Goal: Use online tool/utility: Utilize a website feature to perform a specific function

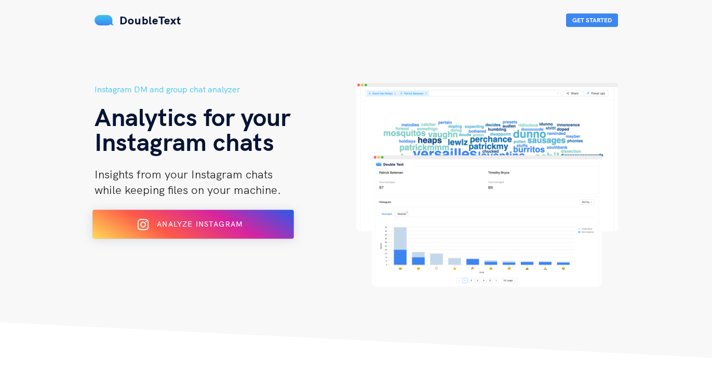
click at [213, 231] on div "Analyze Instagram" at bounding box center [193, 224] width 164 height 17
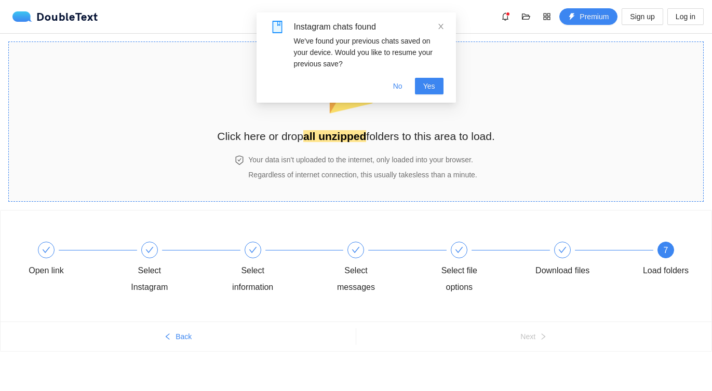
click at [396, 148] on div "📂 Click here or drop all unzipped folders to this area to load." at bounding box center [356, 101] width 278 height 98
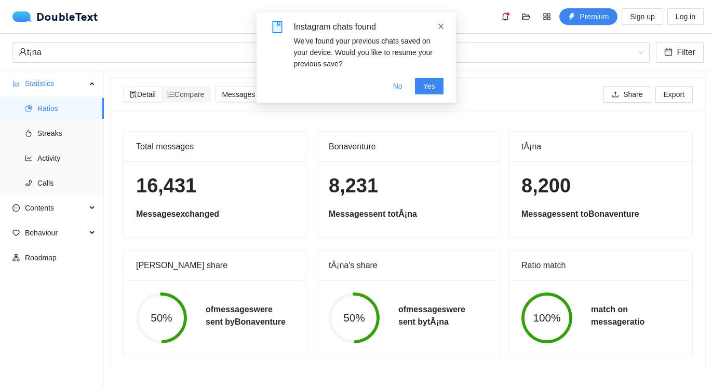
click at [438, 28] on icon "close" at bounding box center [440, 26] width 7 height 7
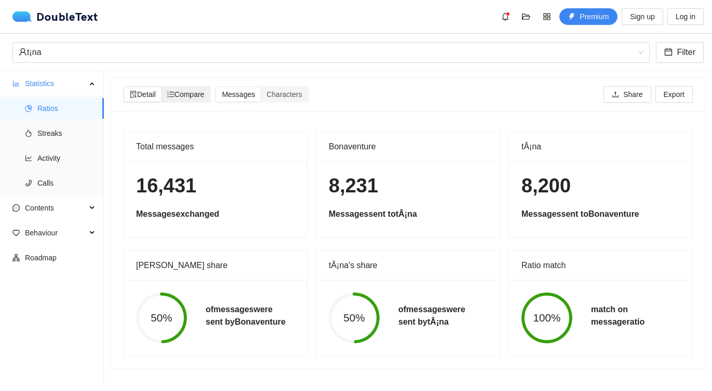
click at [200, 92] on span "Compare" at bounding box center [185, 94] width 37 height 8
click at [161, 87] on input "Compare" at bounding box center [161, 87] width 0 height 0
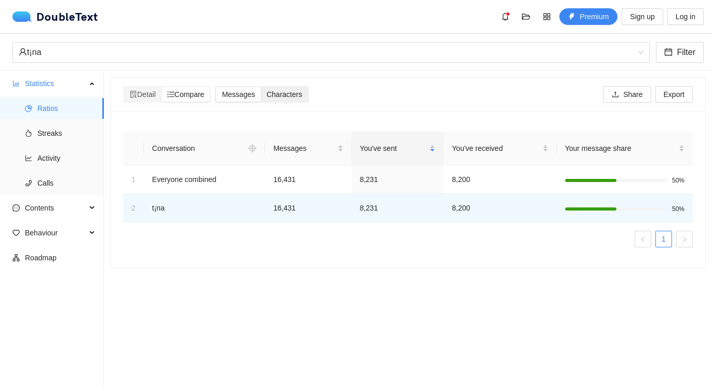
click at [288, 96] on span "Characters" at bounding box center [283, 94] width 35 height 8
click at [261, 87] on input "Characters" at bounding box center [261, 87] width 0 height 0
click at [386, 258] on div "Conversation Characters You've sent You've received Your character share 1 Ever…" at bounding box center [408, 189] width 594 height 157
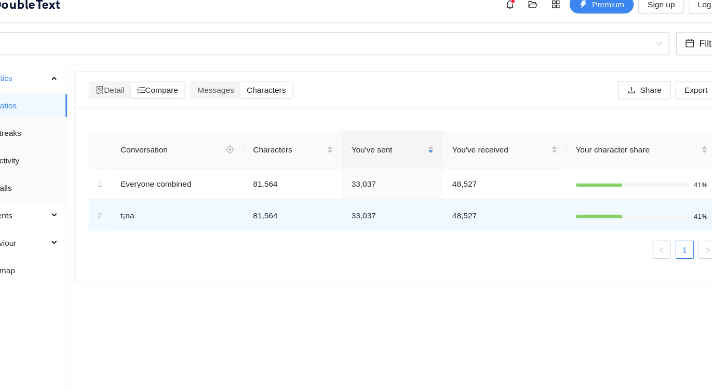
drag, startPoint x: 152, startPoint y: 147, endPoint x: 432, endPoint y: 231, distance: 292.1
click at [432, 231] on div "Conversation Characters You've sent You've received Your character share 1 Ever…" at bounding box center [407, 190] width 569 height 116
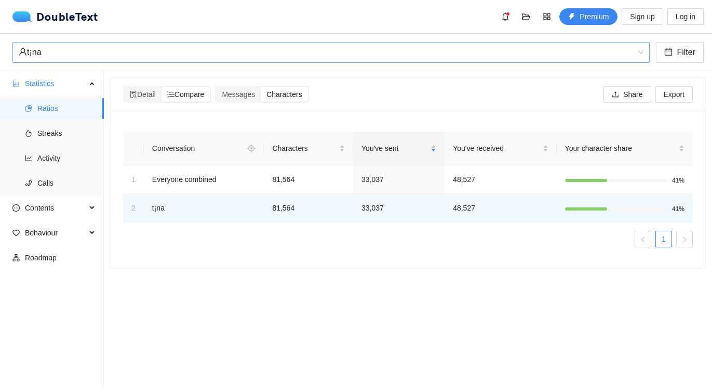
copy table
click at [251, 93] on span "Messages" at bounding box center [238, 94] width 33 height 8
click at [216, 87] on input "Messages" at bounding box center [216, 87] width 0 height 0
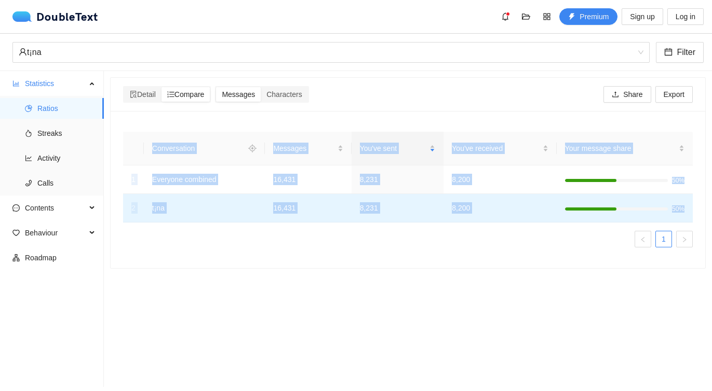
drag, startPoint x: 150, startPoint y: 149, endPoint x: 607, endPoint y: 217, distance: 461.9
click at [607, 217] on table "Conversation Messages You've sent You've received Your message share 1 Everyone…" at bounding box center [407, 177] width 569 height 91
copy table "Conversation Messages You've sent You've received Your message share 1 Everyone…"
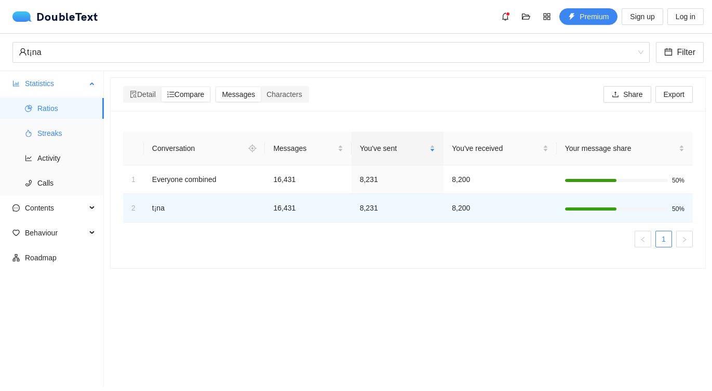
click at [55, 138] on span "Streaks" at bounding box center [66, 133] width 58 height 21
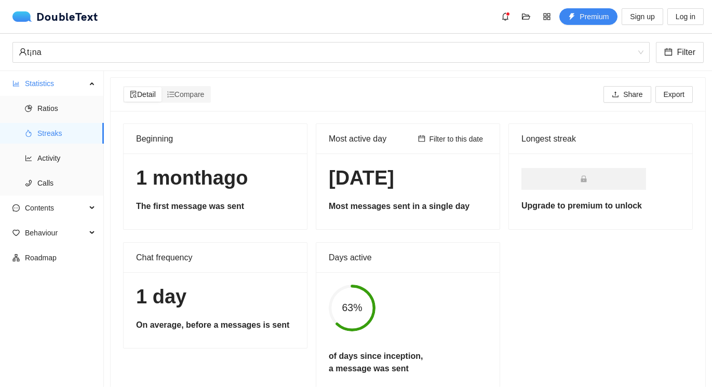
drag, startPoint x: 137, startPoint y: 135, endPoint x: 519, endPoint y: 339, distance: 433.1
click at [519, 339] on div "Beginning [DATE] The first message was sent Most active day Filter to this date…" at bounding box center [408, 258] width 578 height 269
copy div "Beginning [DATE] The first message was sent Most active day Filter to this date…"
click at [420, 127] on div "Filter to this date" at bounding box center [451, 139] width 74 height 29
click at [63, 163] on span "Activity" at bounding box center [66, 158] width 58 height 21
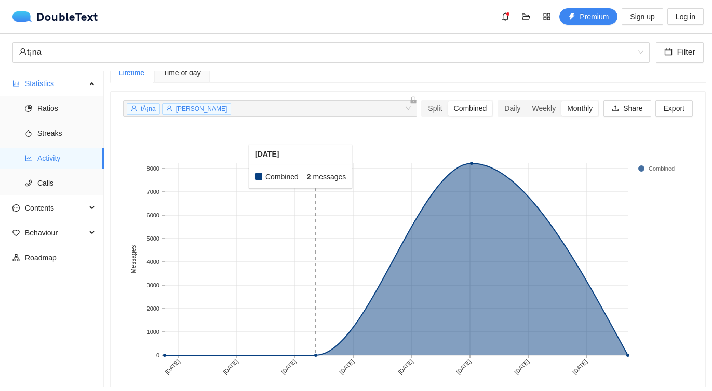
scroll to position [16, 0]
click at [49, 185] on span "Calls" at bounding box center [66, 183] width 58 height 21
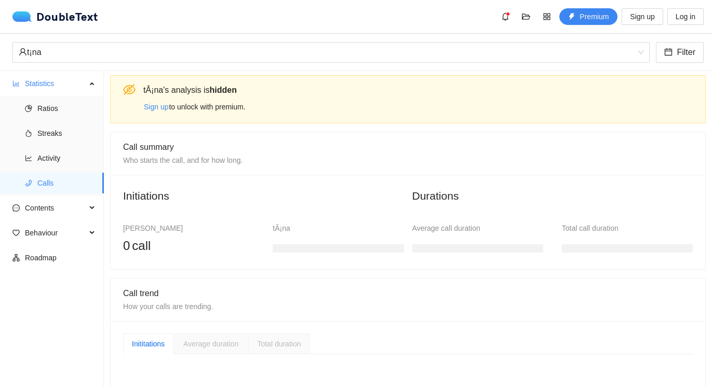
scroll to position [1, 0]
click at [185, 188] on div "Initiations Bonaventure Chen 0 call tÂ¡na Durations Average call duration Total…" at bounding box center [408, 223] width 594 height 94
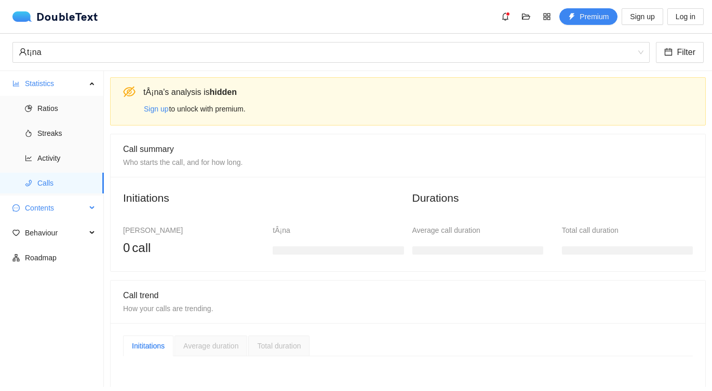
click at [71, 209] on span "Contents" at bounding box center [55, 208] width 61 height 21
click at [64, 235] on span "Word Cloud" at bounding box center [66, 233] width 58 height 21
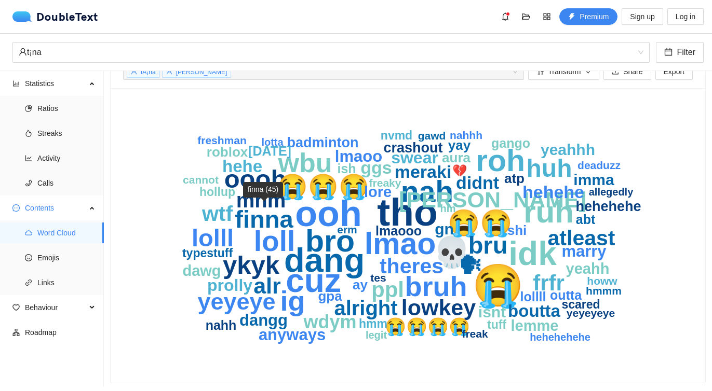
scroll to position [25, 0]
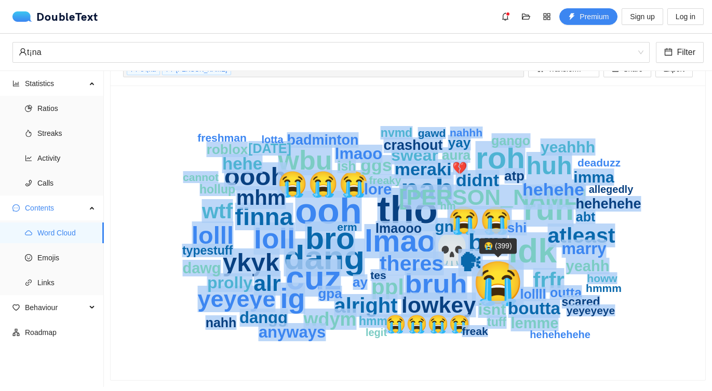
drag, startPoint x: 190, startPoint y: 126, endPoint x: 490, endPoint y: 280, distance: 337.5
click at [490, 280] on icon "😭 tho ooh dang idk cuz ruh bro roh lmao 💀 nah loll bruh ig wbu 😭😭 ykyk oooh huh…" at bounding box center [407, 233] width 569 height 270
copy g "😭 tho ooh dang idk cuz ruh bro roh lmao 💀 nah loll bruh ig wbu 😭😭 ykyk oooh huh…"
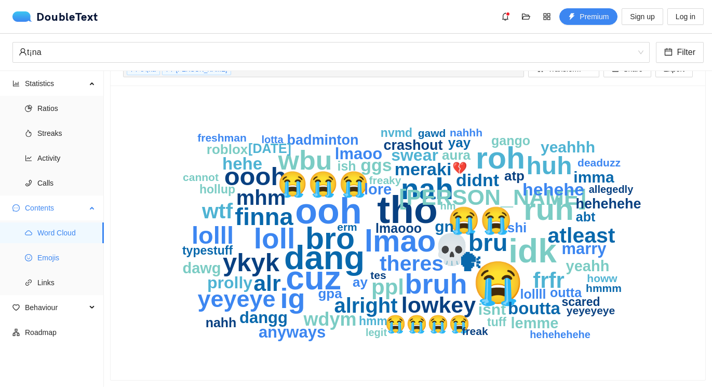
click at [46, 249] on span "Emojis" at bounding box center [66, 258] width 58 height 21
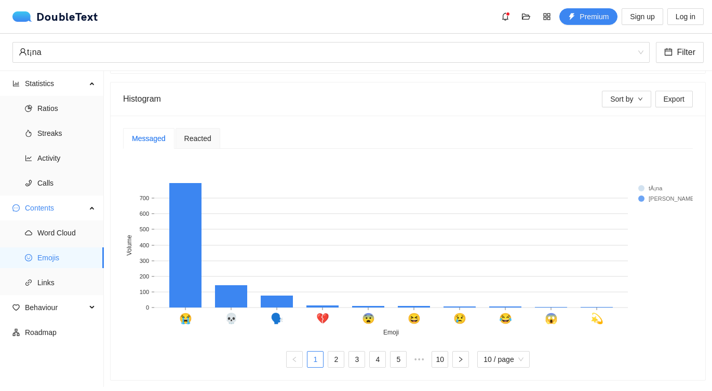
scroll to position [165, 0]
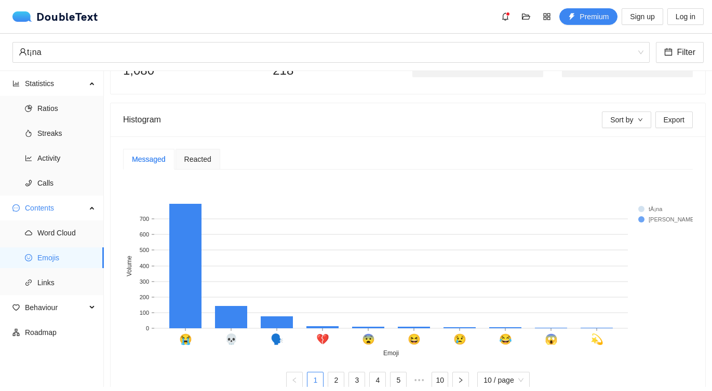
click at [202, 163] on div "Reacted" at bounding box center [197, 159] width 27 height 11
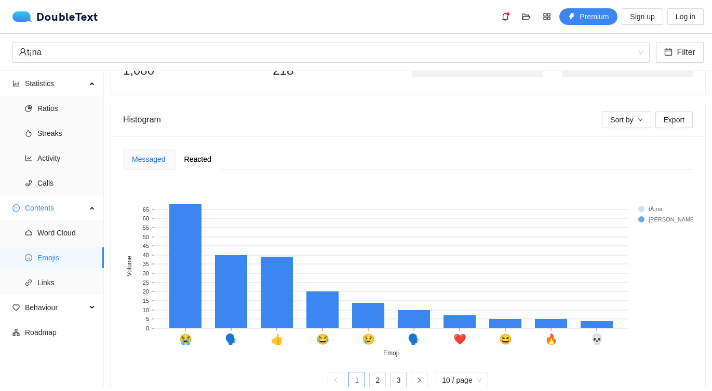
click at [161, 160] on div "Messaged" at bounding box center [149, 159] width 34 height 11
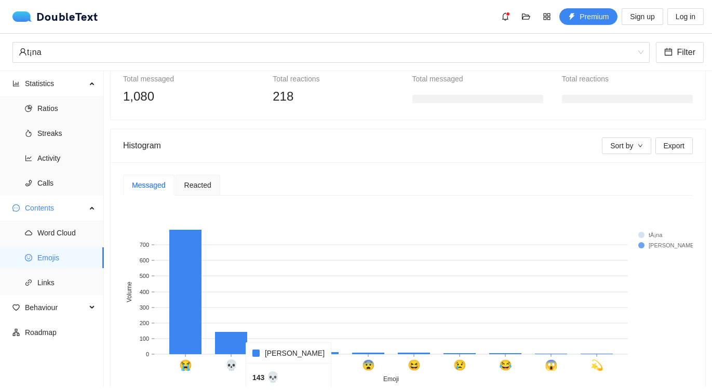
scroll to position [178, 0]
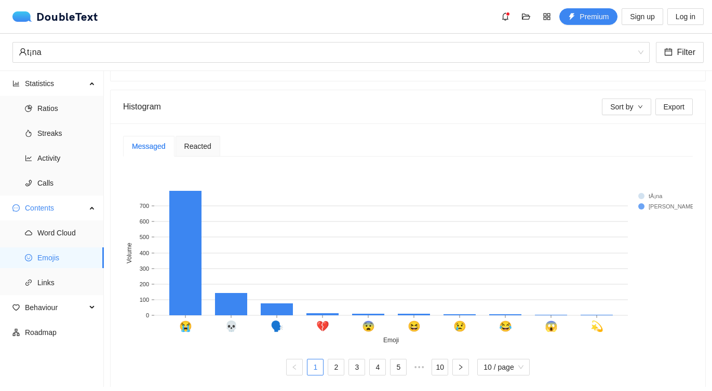
click at [654, 192] on rect at bounding box center [659, 196] width 42 height 10
click at [648, 193] on rect at bounding box center [659, 196] width 42 height 10
click at [191, 152] on div "Reacted" at bounding box center [197, 146] width 27 height 11
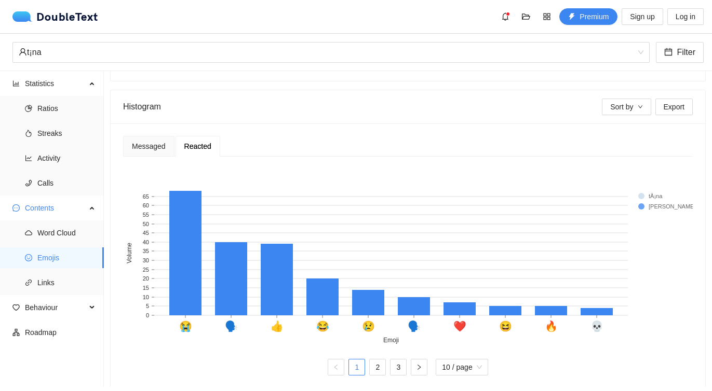
scroll to position [185, 0]
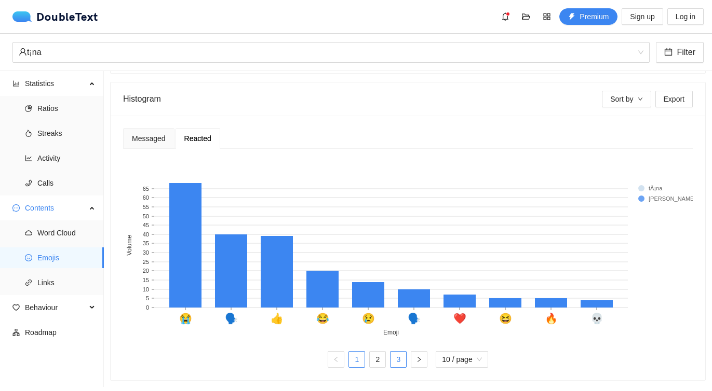
click at [404, 362] on link "3" at bounding box center [398, 360] width 16 height 16
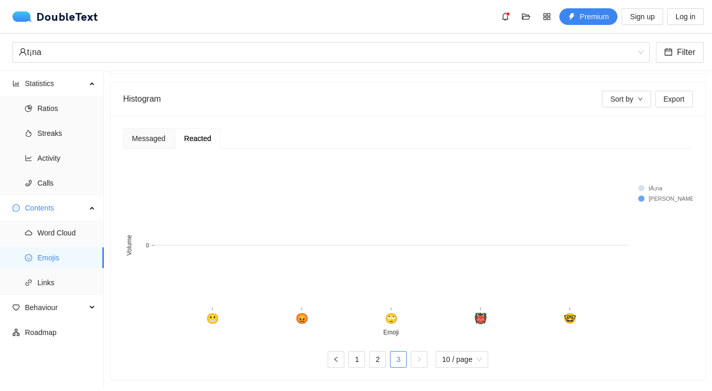
click at [647, 193] on rect at bounding box center [659, 188] width 42 height 10
click at [142, 146] on div "Messaged" at bounding box center [148, 138] width 51 height 21
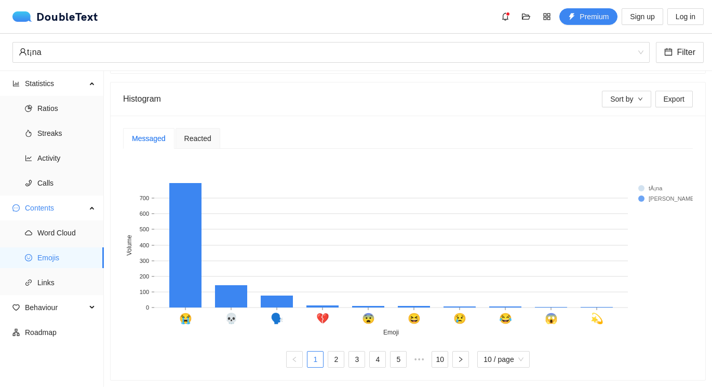
click at [305, 360] on ul "1 2 3 4 5 ••• 10 10 / page" at bounding box center [407, 359] width 569 height 17
click at [41, 276] on span "Links" at bounding box center [66, 282] width 58 height 21
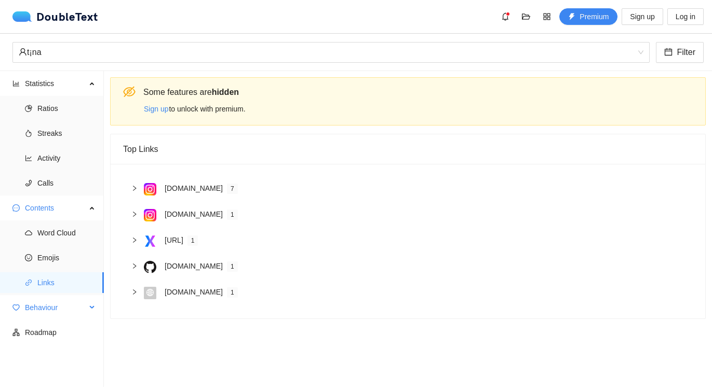
click at [47, 299] on span "Behaviour" at bounding box center [55, 307] width 61 height 21
click at [51, 320] on ul "Engagement Sentiment Interactions" at bounding box center [51, 357] width 103 height 75
click at [52, 329] on span "Engagement" at bounding box center [66, 332] width 58 height 21
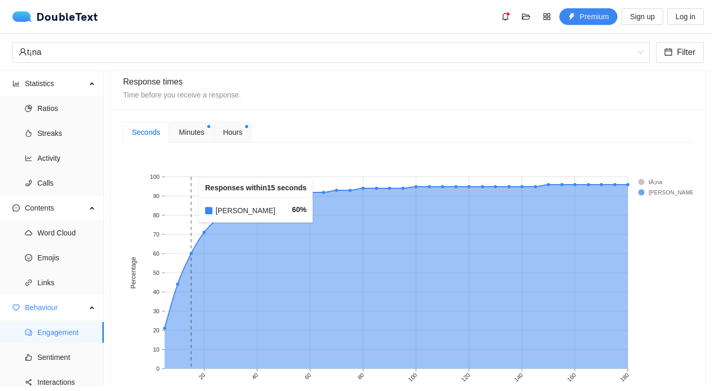
scroll to position [316, 0]
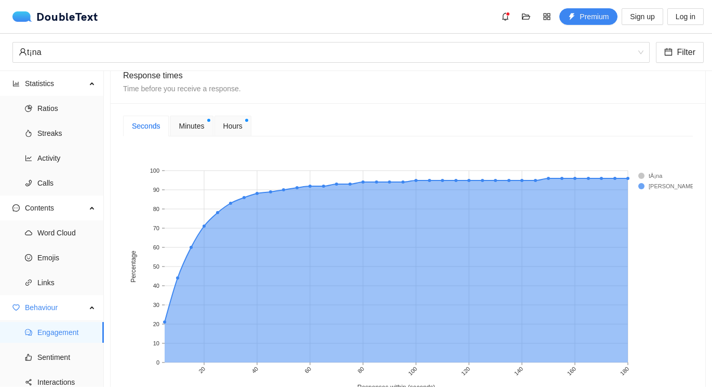
click at [163, 322] on rect at bounding box center [407, 275] width 569 height 260
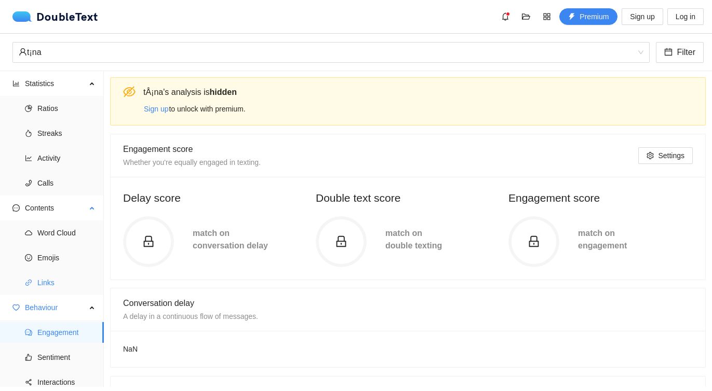
scroll to position [31, 0]
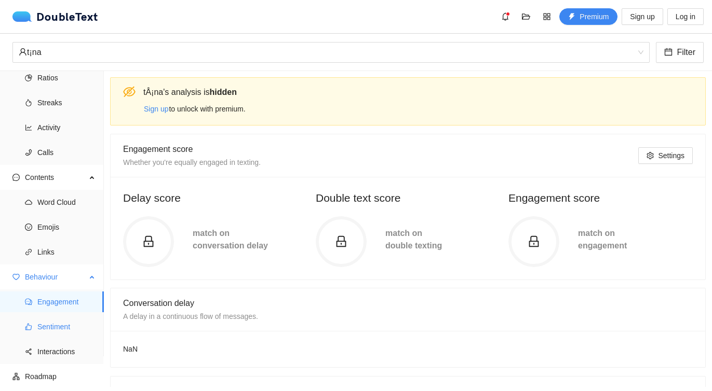
click at [47, 323] on span "Sentiment" at bounding box center [66, 327] width 58 height 21
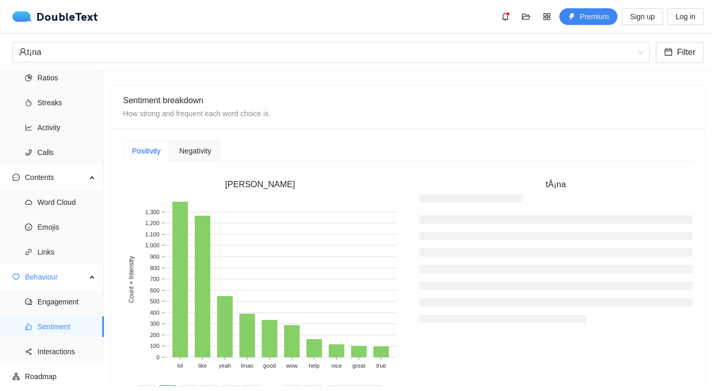
scroll to position [260, 0]
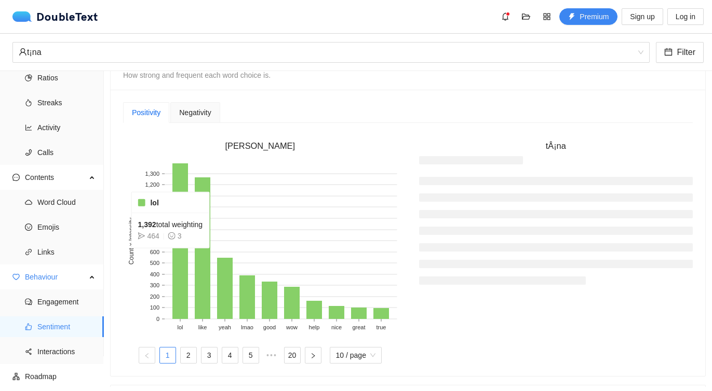
click at [174, 256] on rect at bounding box center [180, 241] width 16 height 156
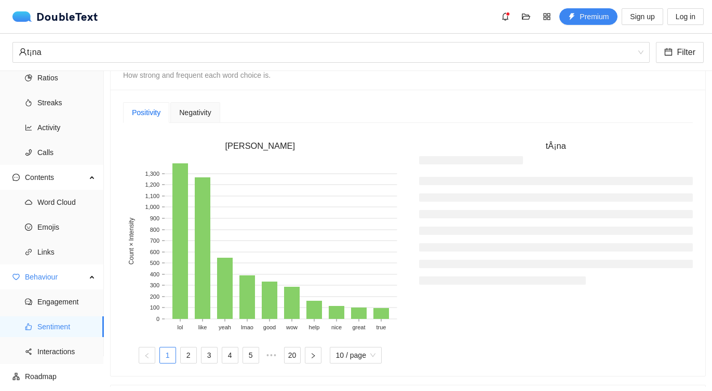
click at [186, 113] on span "Negativity" at bounding box center [195, 112] width 32 height 7
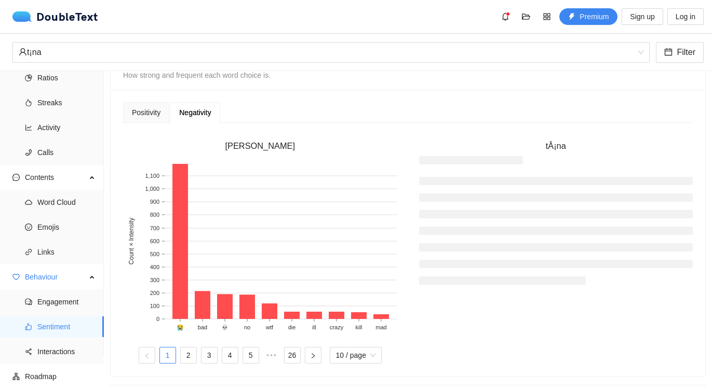
scroll to position [265, 0]
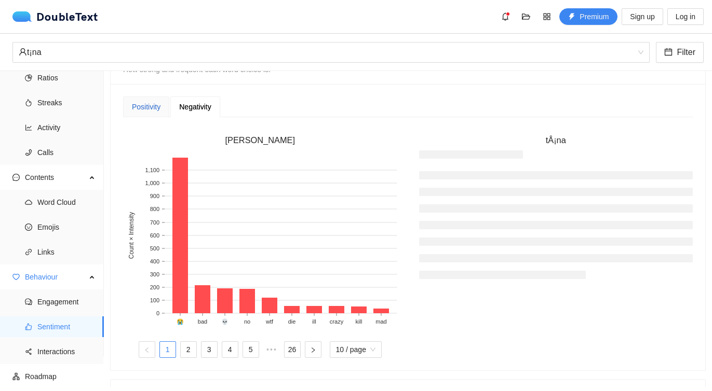
click at [160, 101] on div "Positivity" at bounding box center [146, 106] width 29 height 11
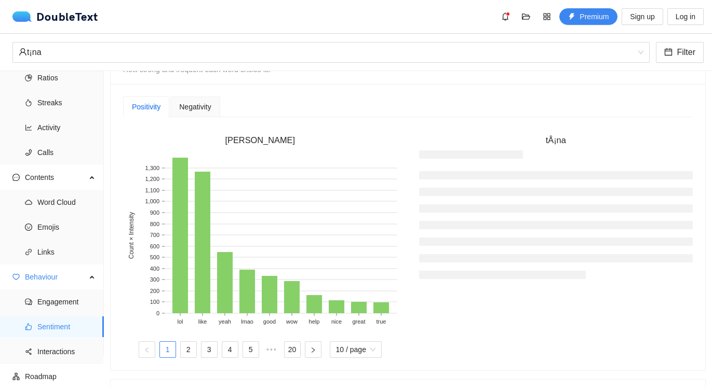
click at [197, 99] on div "Negativity" at bounding box center [194, 107] width 49 height 21
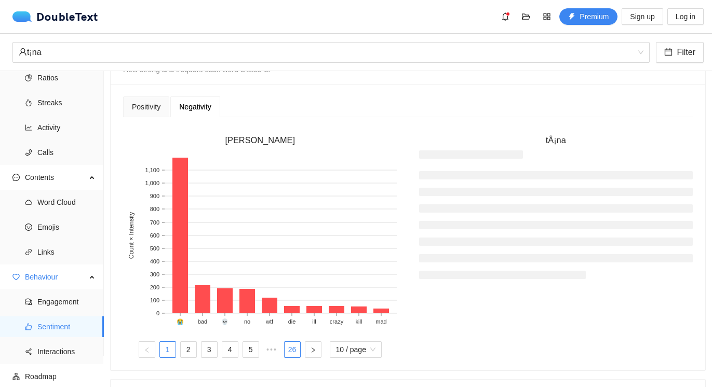
click at [295, 345] on link "26" at bounding box center [292, 350] width 16 height 16
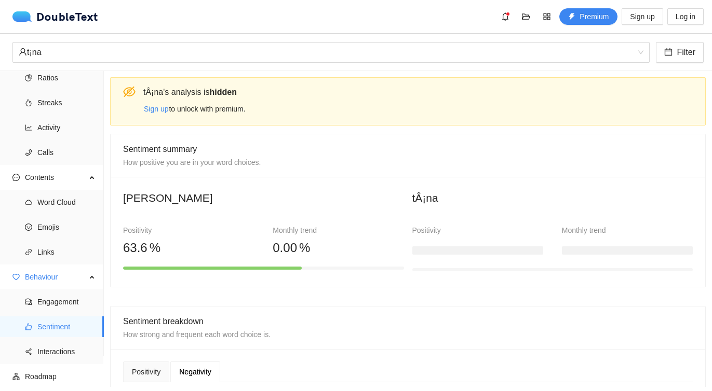
scroll to position [0, 0]
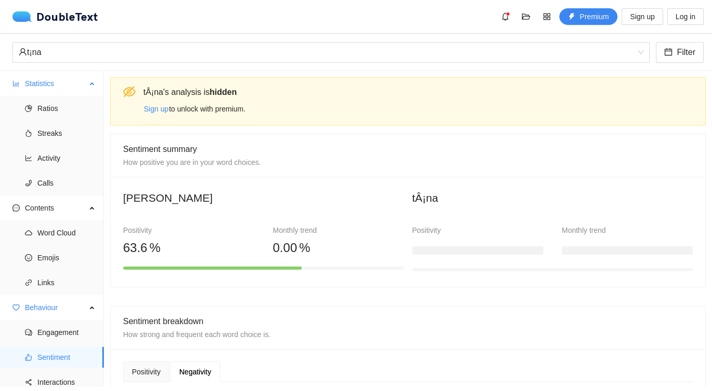
click at [51, 78] on span "Statistics" at bounding box center [55, 83] width 61 height 21
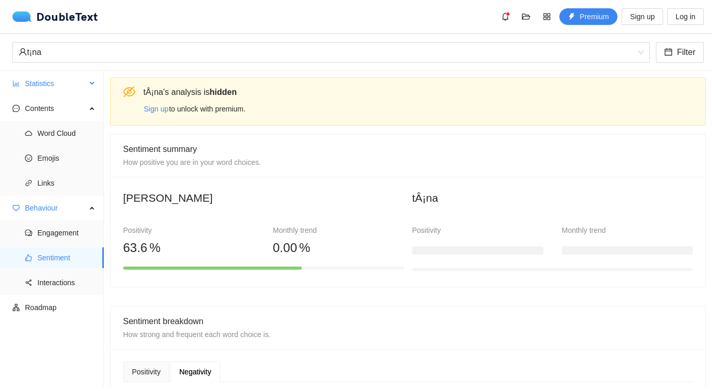
click at [51, 90] on span "Statistics" at bounding box center [55, 83] width 61 height 21
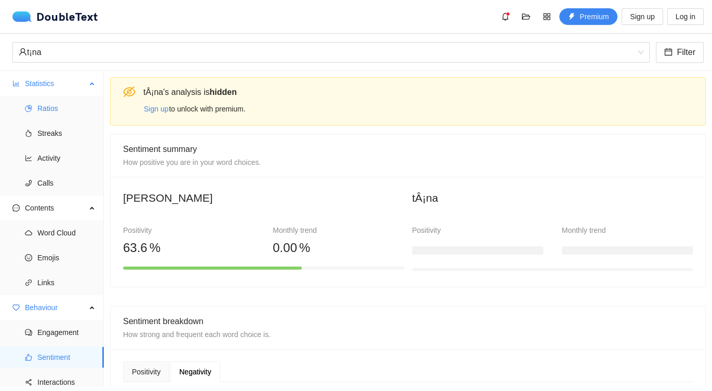
click at [52, 104] on span "Ratios" at bounding box center [66, 108] width 58 height 21
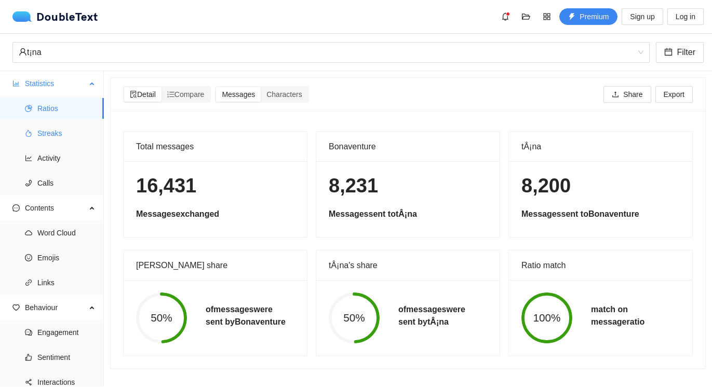
click at [39, 132] on span "Streaks" at bounding box center [66, 133] width 58 height 21
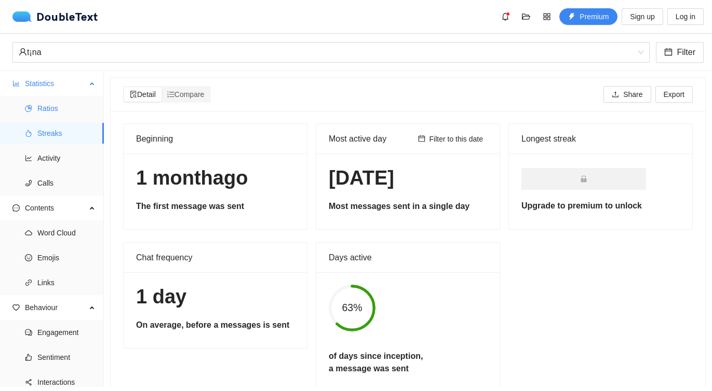
click at [52, 106] on span "Ratios" at bounding box center [66, 108] width 58 height 21
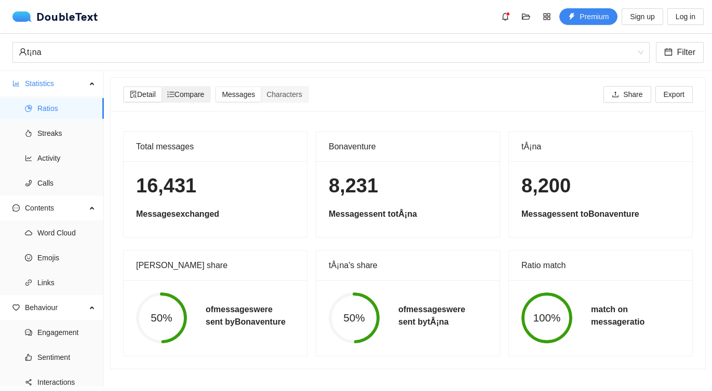
click at [194, 96] on span "Compare" at bounding box center [185, 94] width 37 height 8
click at [161, 87] on input "Compare" at bounding box center [161, 87] width 0 height 0
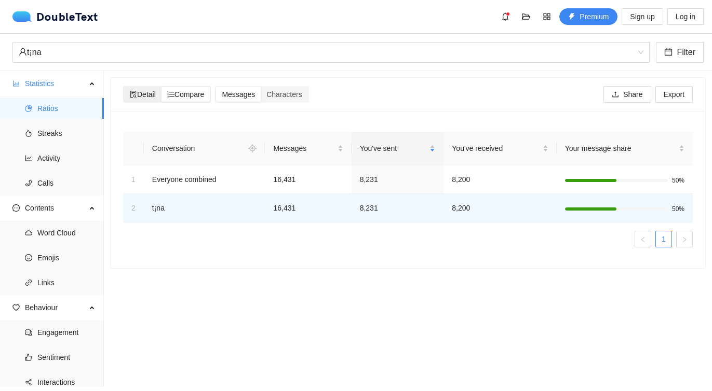
click at [146, 97] on span "Detail" at bounding box center [143, 94] width 26 height 8
click at [124, 87] on input "Detail" at bounding box center [124, 87] width 0 height 0
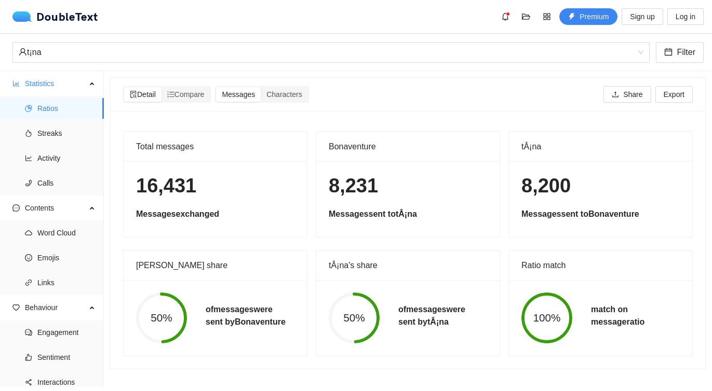
click at [403, 236] on div "8,231 Messages sent to tÂ¡na" at bounding box center [407, 199] width 183 height 76
click at [362, 158] on div "Bonaventure" at bounding box center [408, 147] width 158 height 30
